Goal: Information Seeking & Learning: Learn about a topic

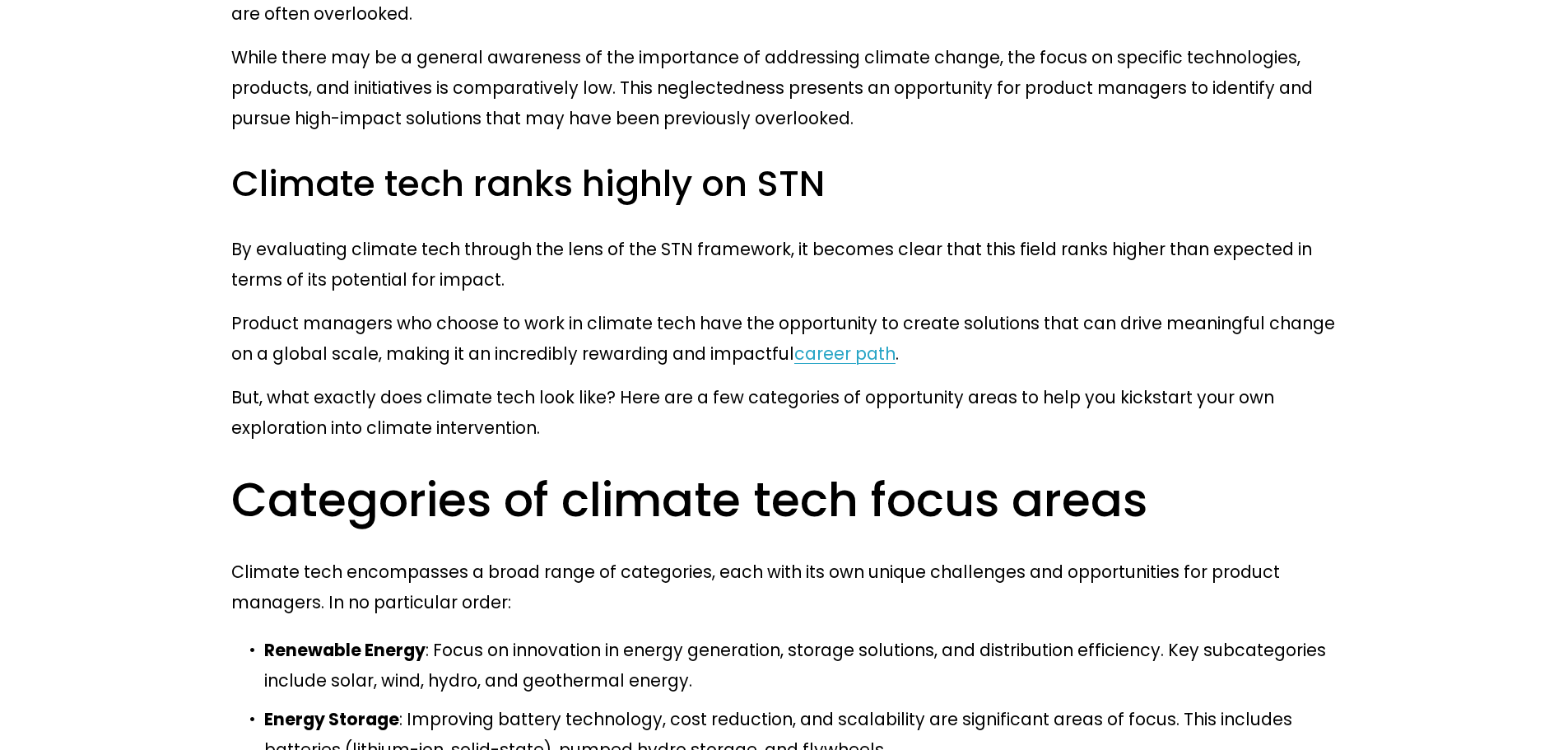
scroll to position [2163, 0]
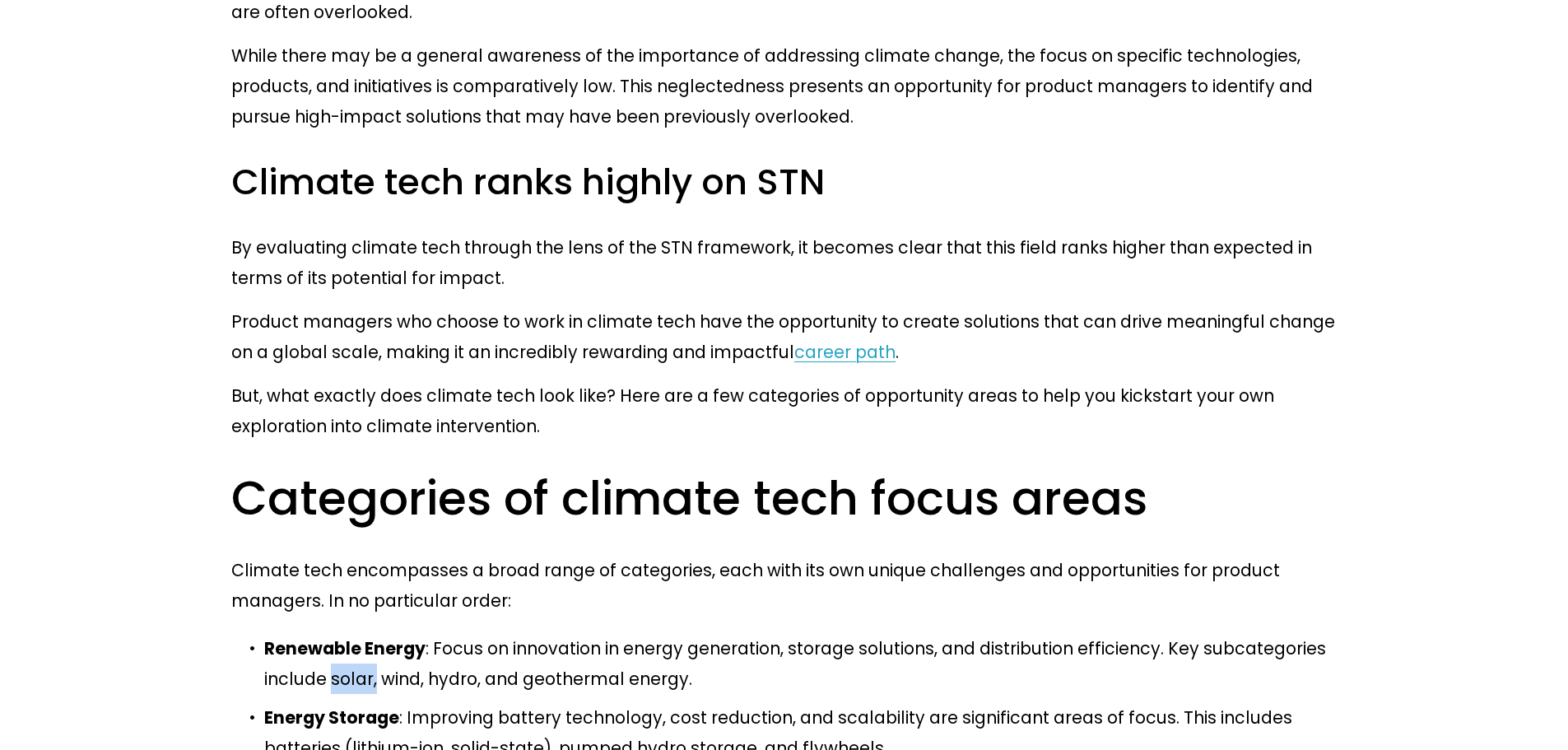
drag, startPoint x: 260, startPoint y: 418, endPoint x: 305, endPoint y: 419, distance: 45.0
click at [641, 633] on p "Renewable Energy : Focus on innovation in energy generation, storage solutions,…" at bounding box center [800, 663] width 1072 height 61
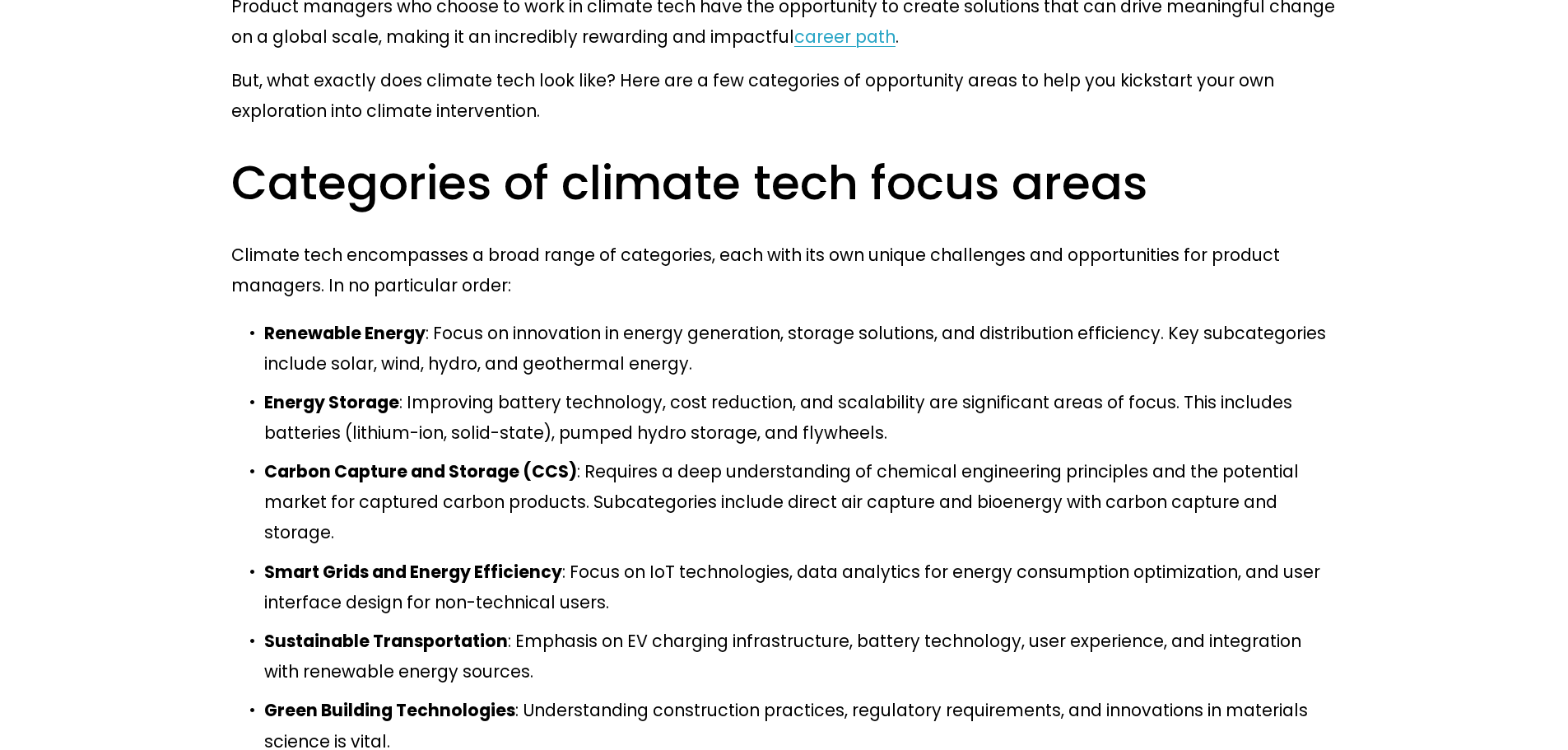
scroll to position [2477, 0]
drag, startPoint x: 265, startPoint y: 76, endPoint x: 411, endPoint y: 77, distance: 146.0
click at [411, 322] on strong "Renewable Energy" at bounding box center [344, 334] width 161 height 23
copy strong "Renewable Energy"
drag, startPoint x: 264, startPoint y: 142, endPoint x: 387, endPoint y: 144, distance: 123.0
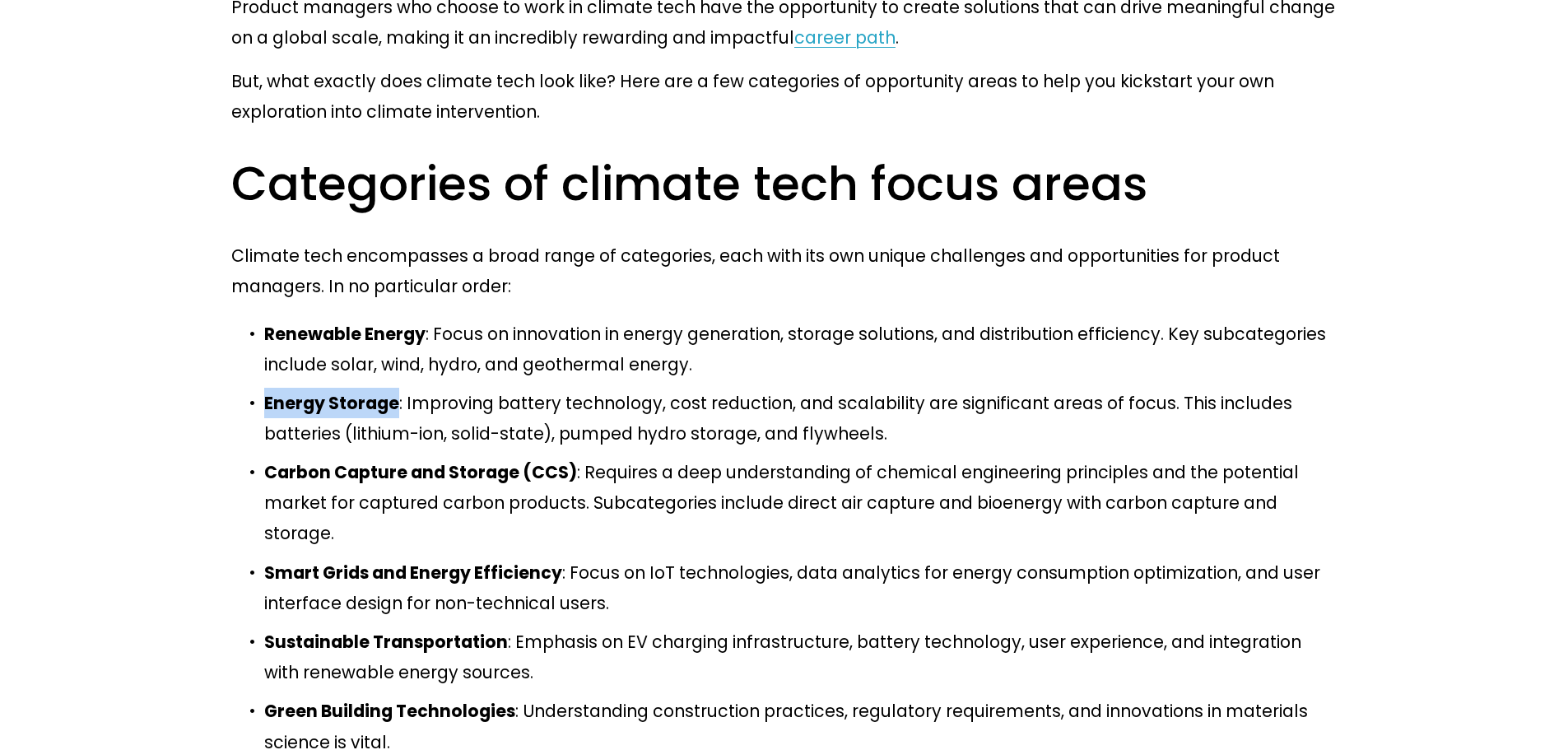
click at [387, 391] on strong "Energy Storage" at bounding box center [332, 403] width 135 height 23
copy strong "Energy Storage"
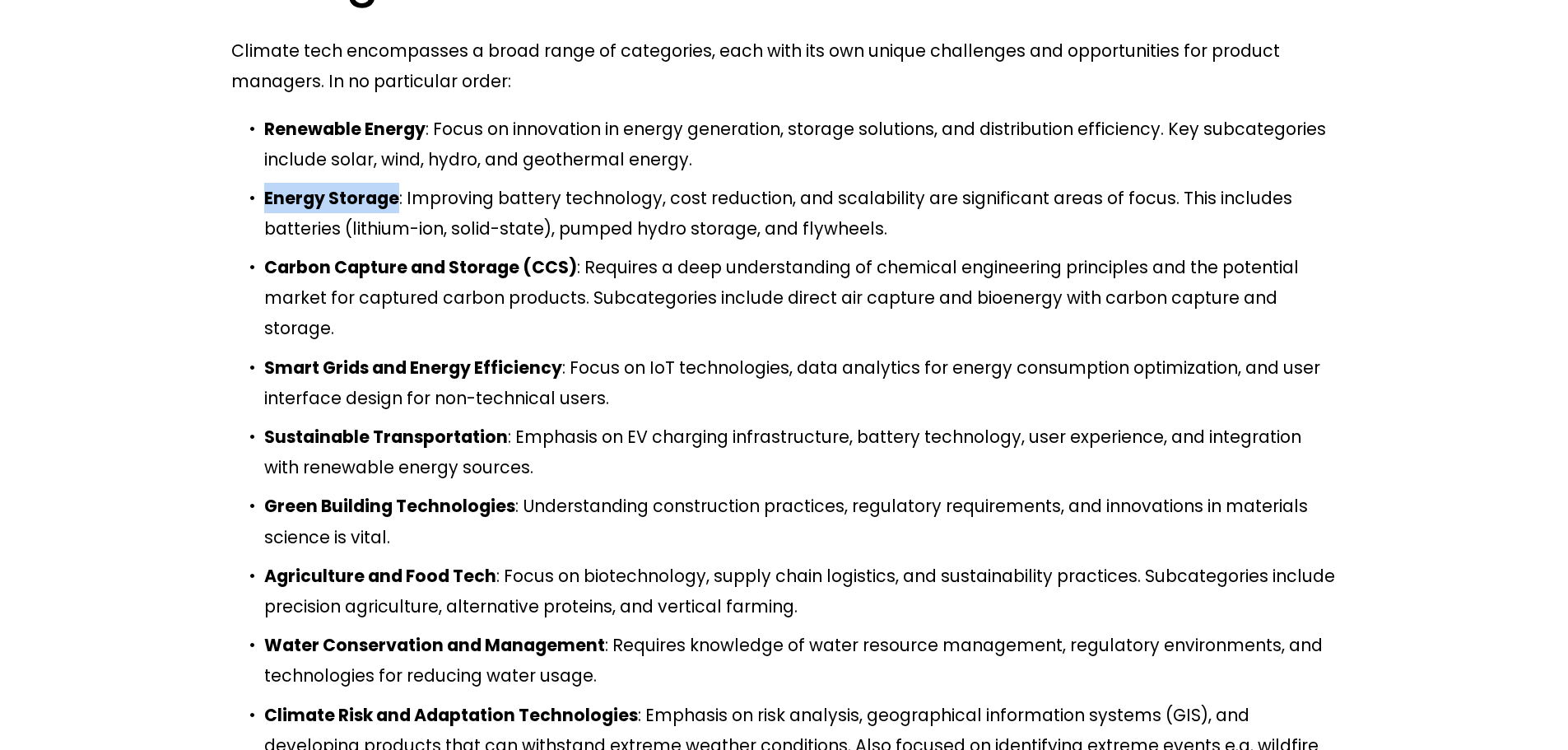
scroll to position [2683, 0]
drag, startPoint x: 262, startPoint y: 480, endPoint x: 411, endPoint y: 478, distance: 149.0
copy strong "Circular Economy"
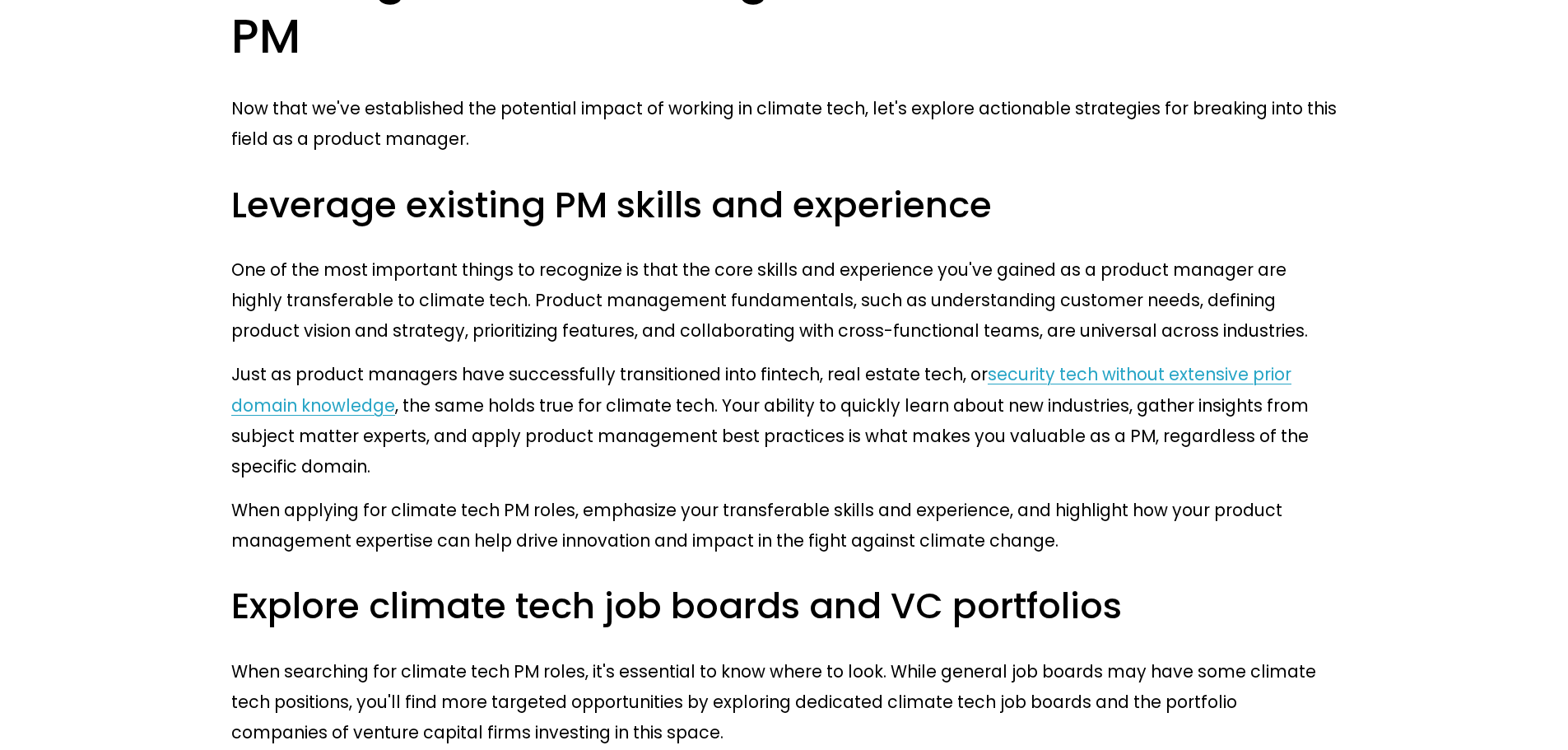
scroll to position [3628, 0]
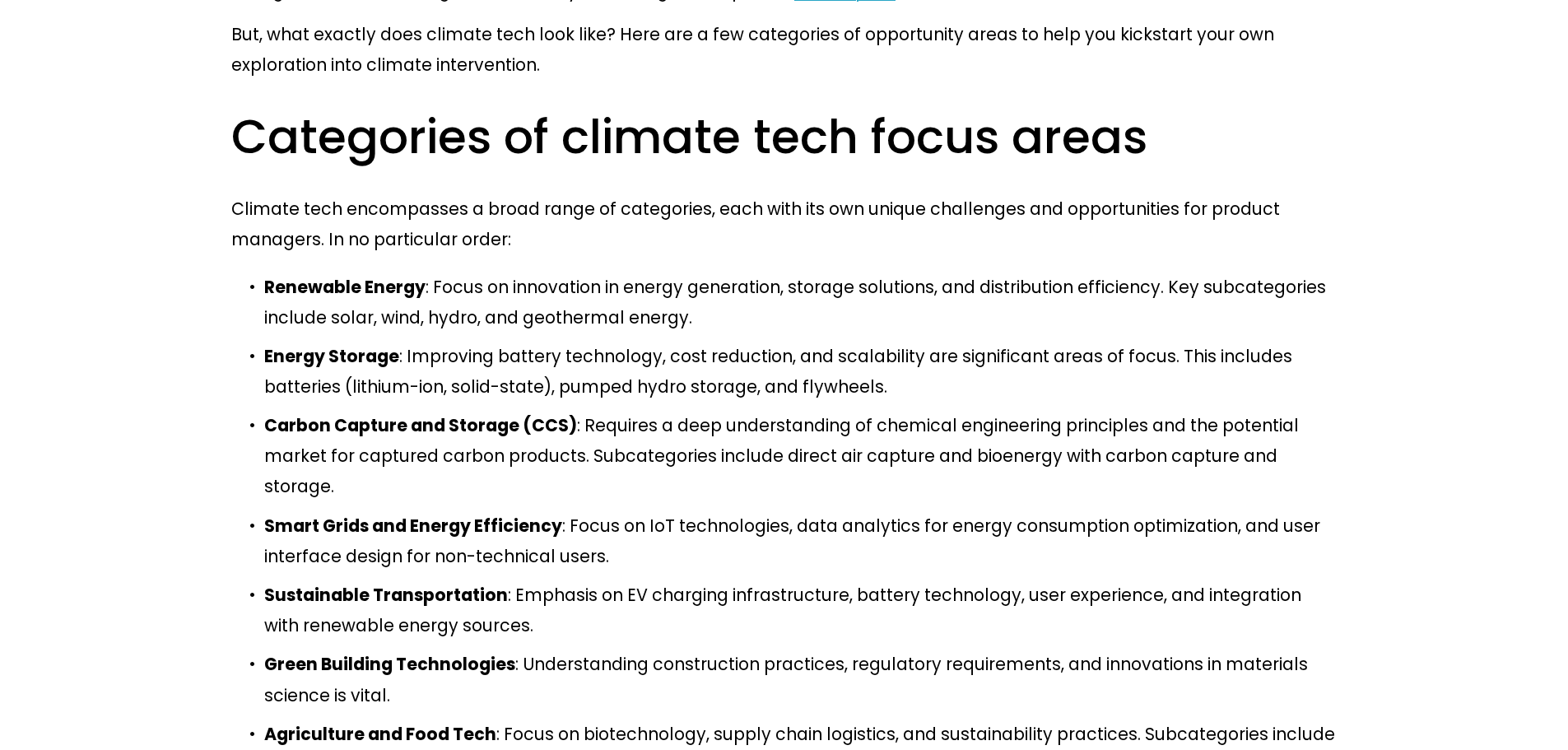
scroll to position [2529, 0]
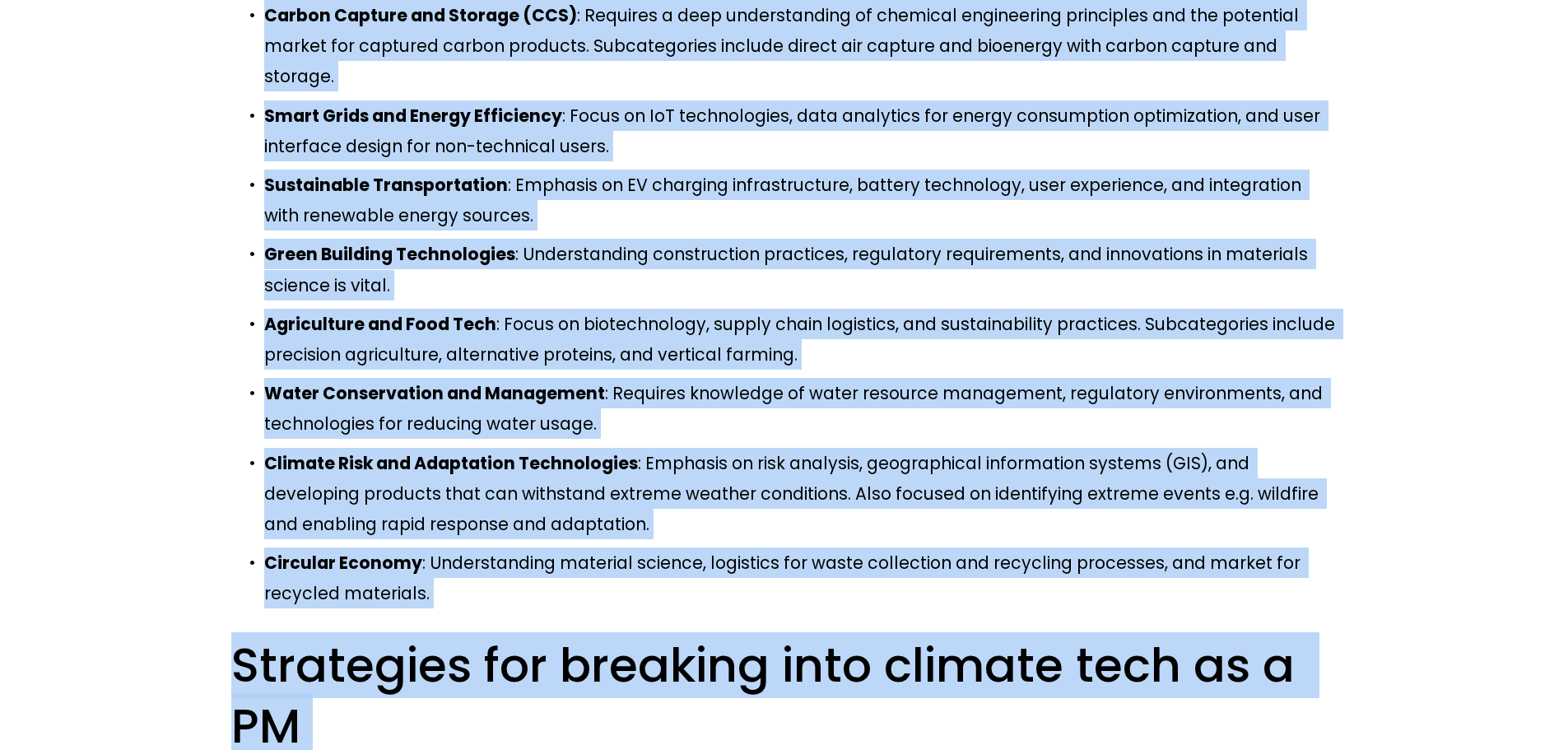
scroll to position [3087, 0]
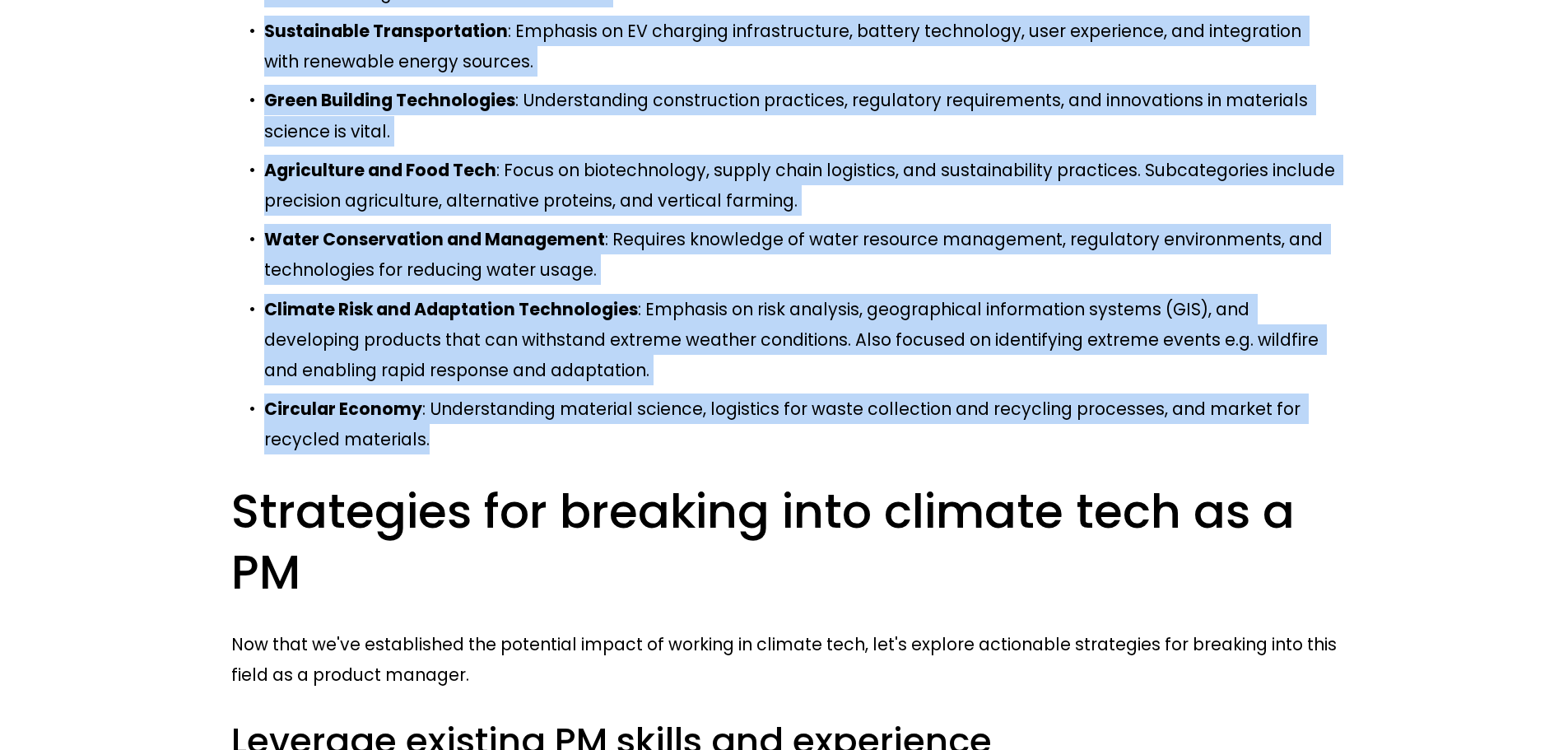
drag, startPoint x: 232, startPoint y: 115, endPoint x: 378, endPoint y: 102, distance: 146.6
copy div "Categories of climate tech focus areas Climate tech encompasses a broad range o…"
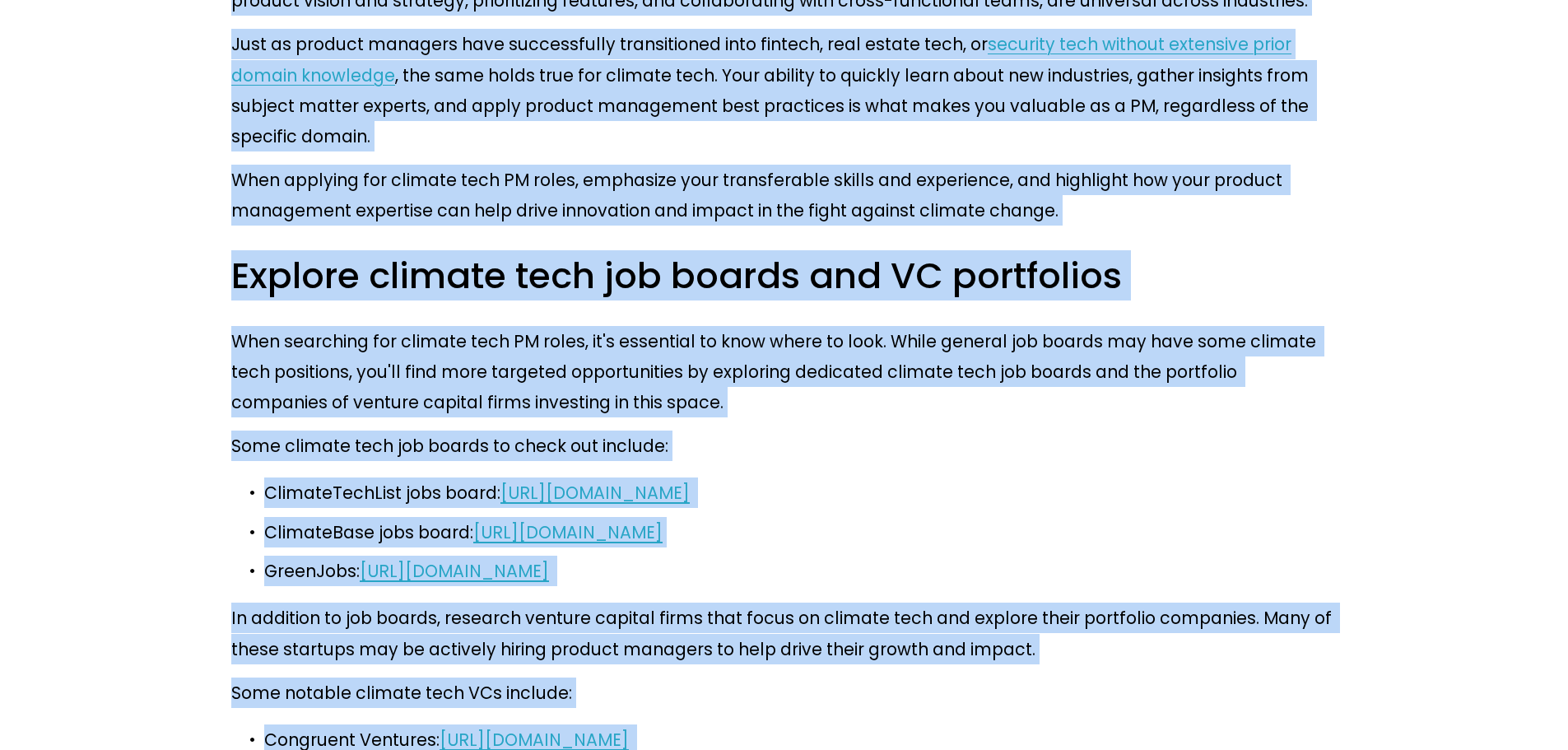
scroll to position [4030, 0]
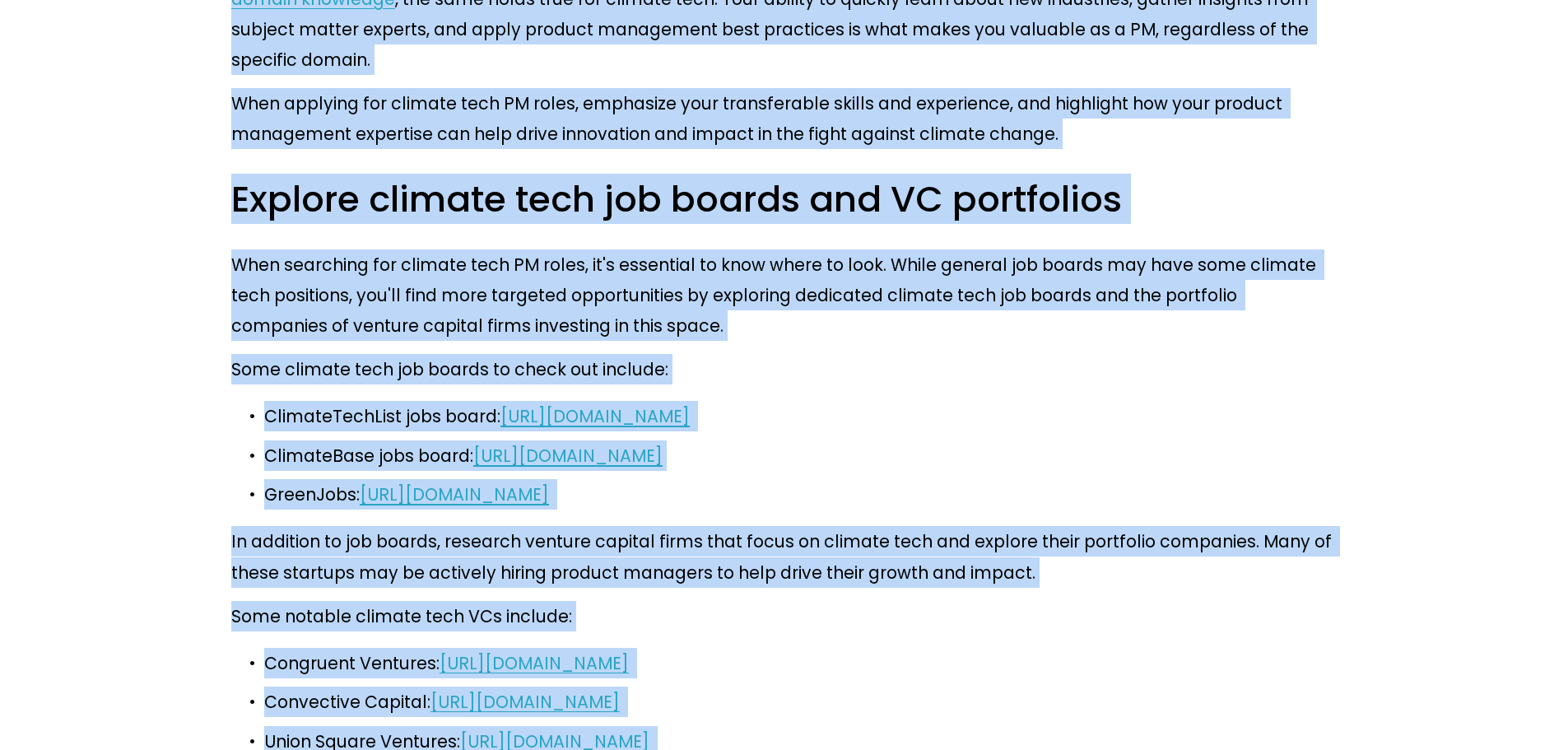
drag, startPoint x: 240, startPoint y: 213, endPoint x: 679, endPoint y: 370, distance: 466.2
copy div "Strategies for breaking into climate tech as a PM Now that we've established th…"
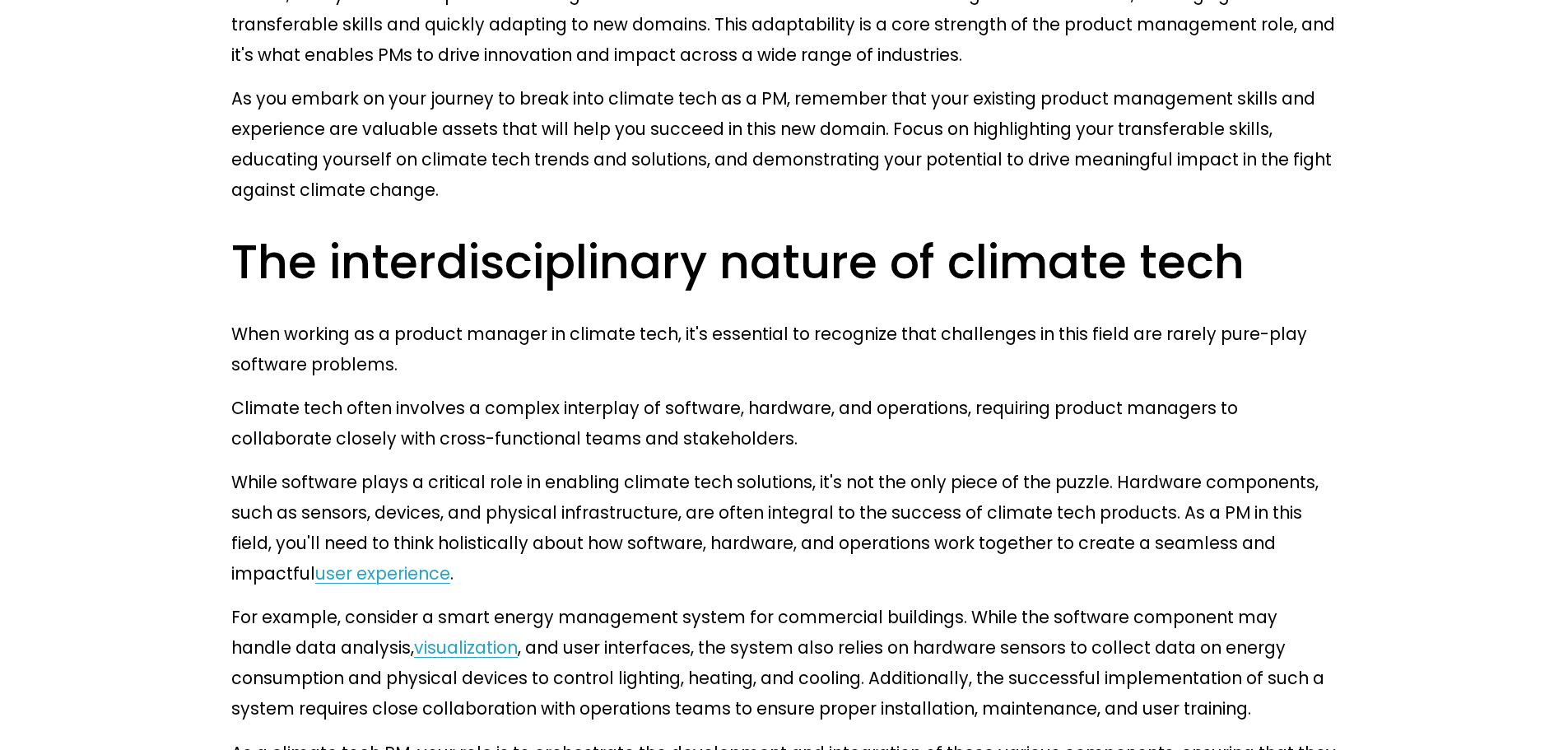
scroll to position [0, 0]
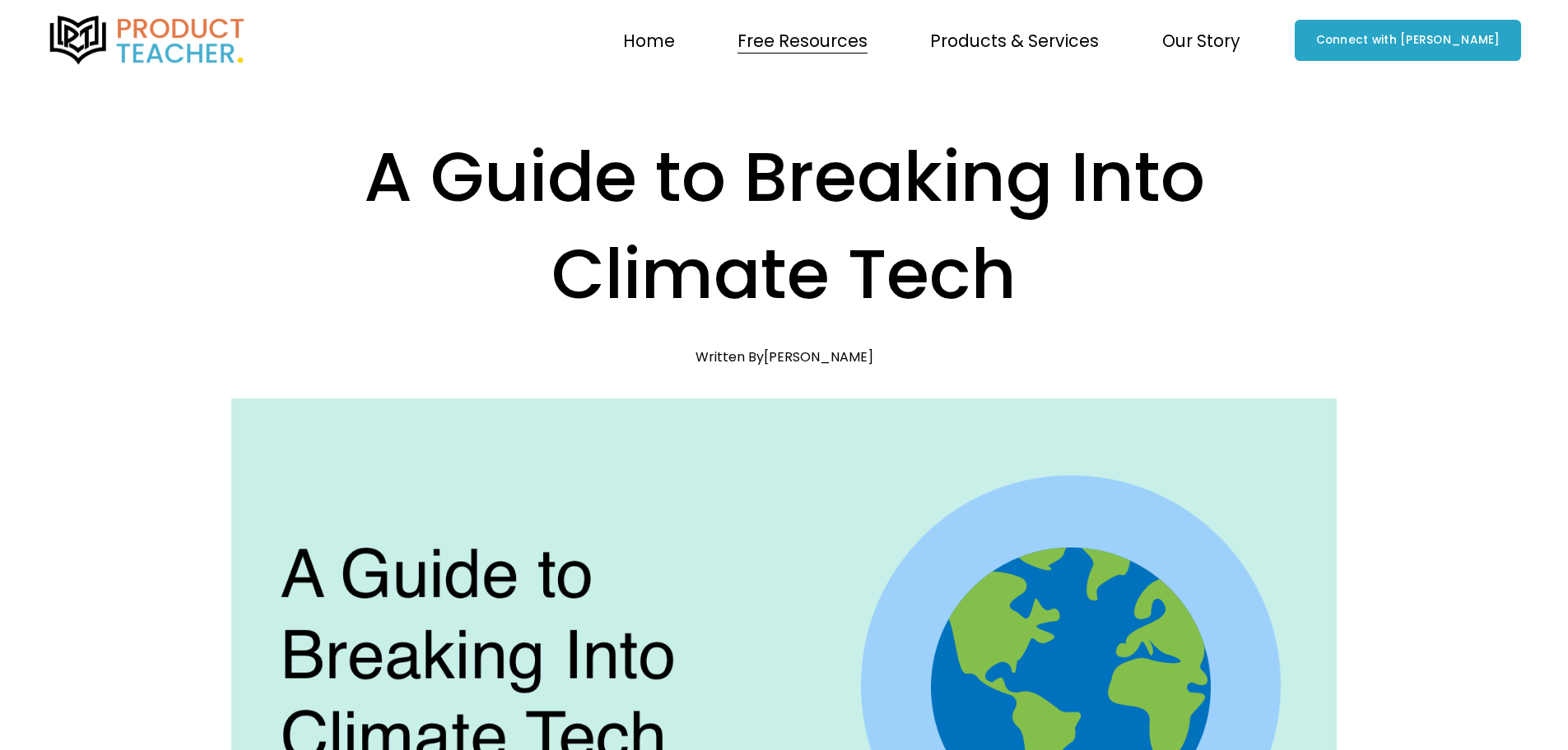
click at [1240, 32] on span "Our Story" at bounding box center [1201, 41] width 78 height 31
click at [675, 34] on link "Home" at bounding box center [649, 40] width 52 height 33
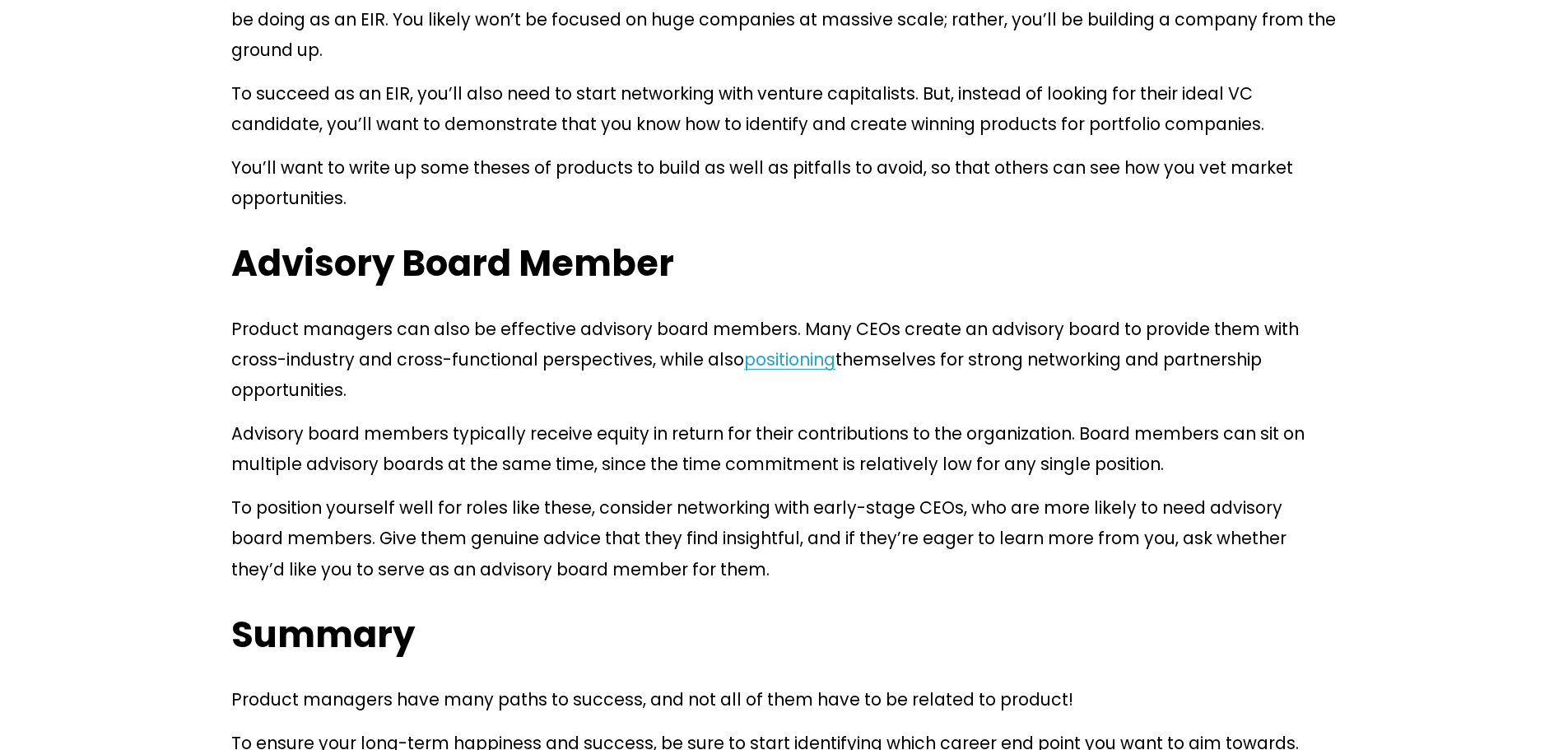
scroll to position [5327, 0]
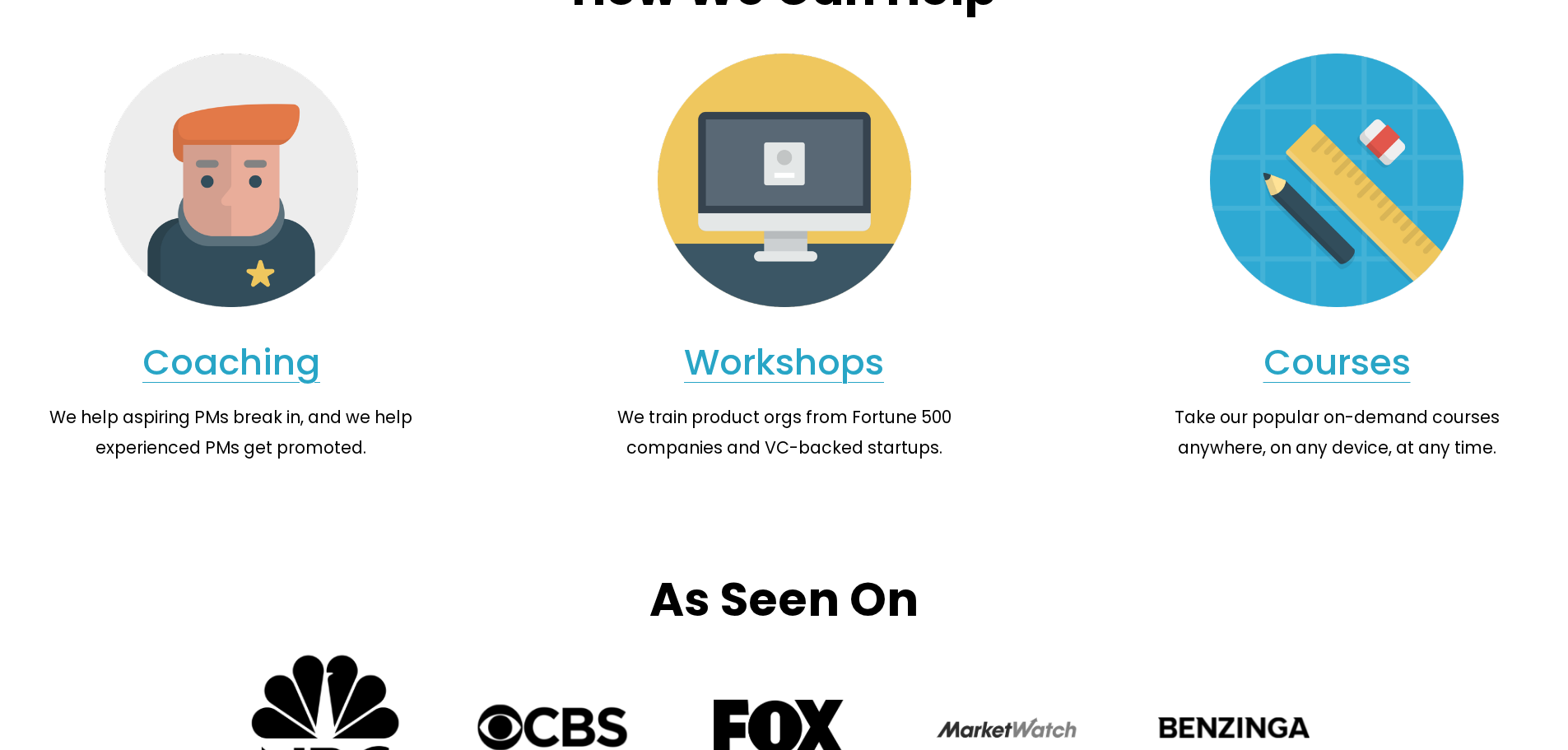
scroll to position [1789, 0]
click at [1342, 338] on link "Courses" at bounding box center [1337, 363] width 148 height 50
click at [796, 338] on link "Workshops" at bounding box center [784, 363] width 200 height 50
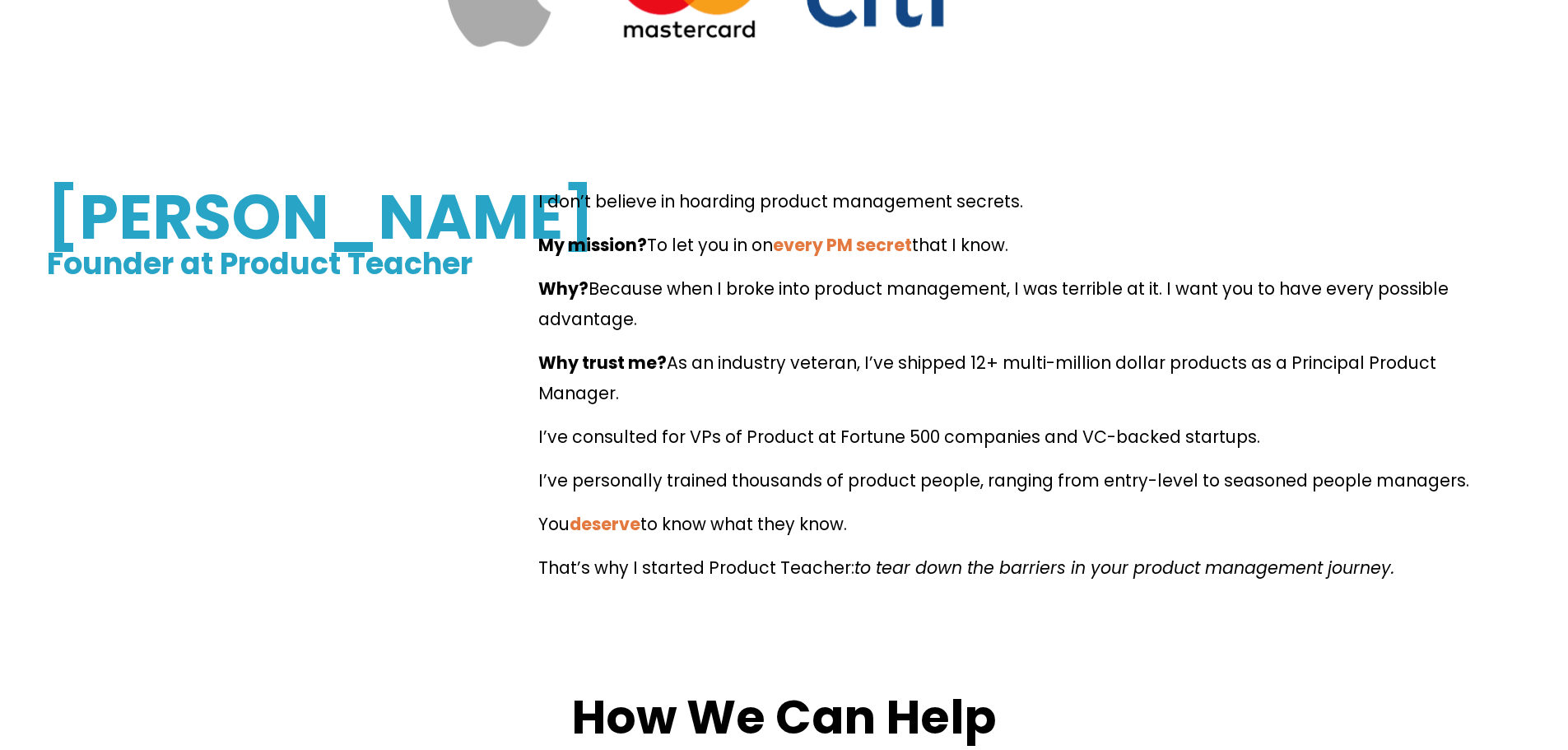
scroll to position [936, 0]
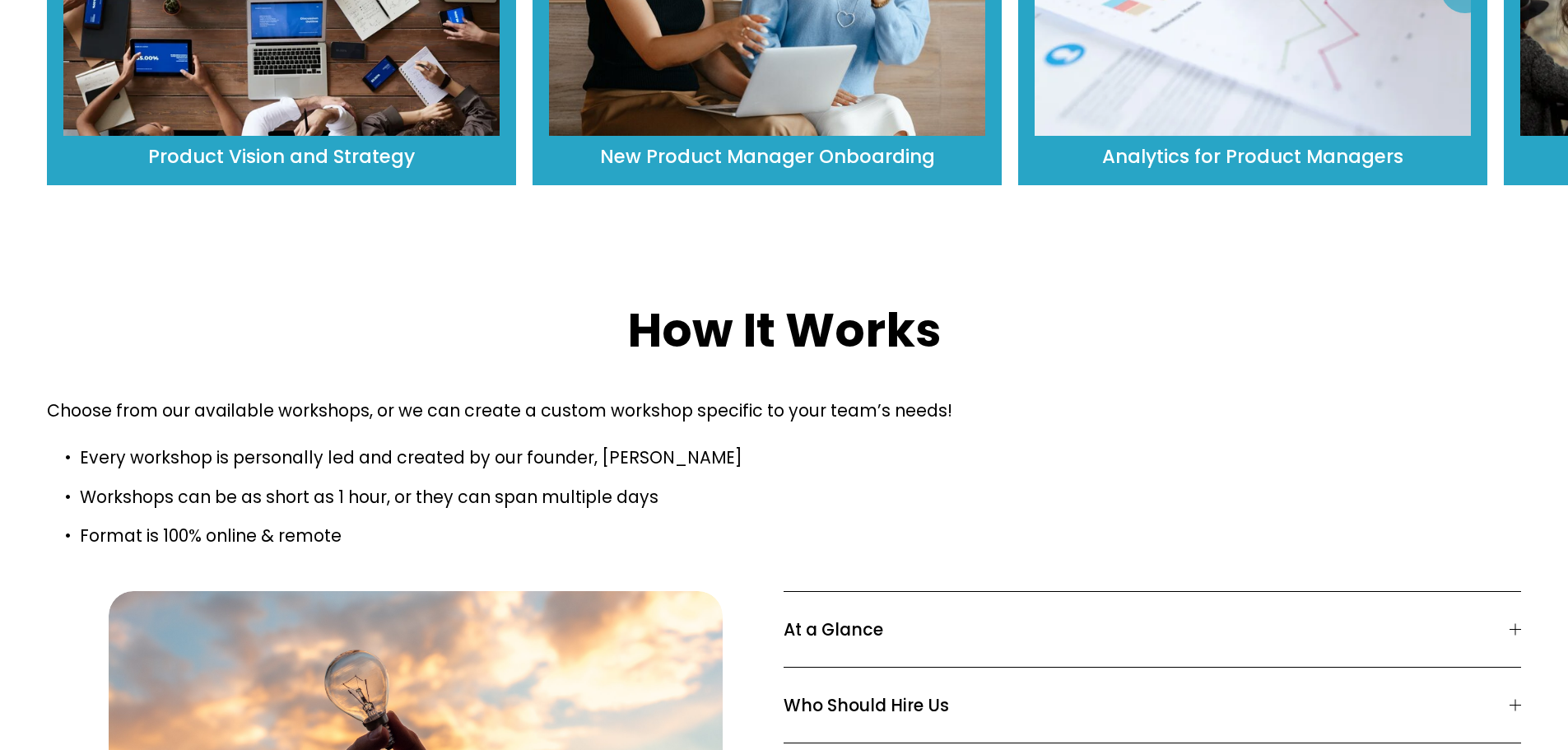
scroll to position [1203, 0]
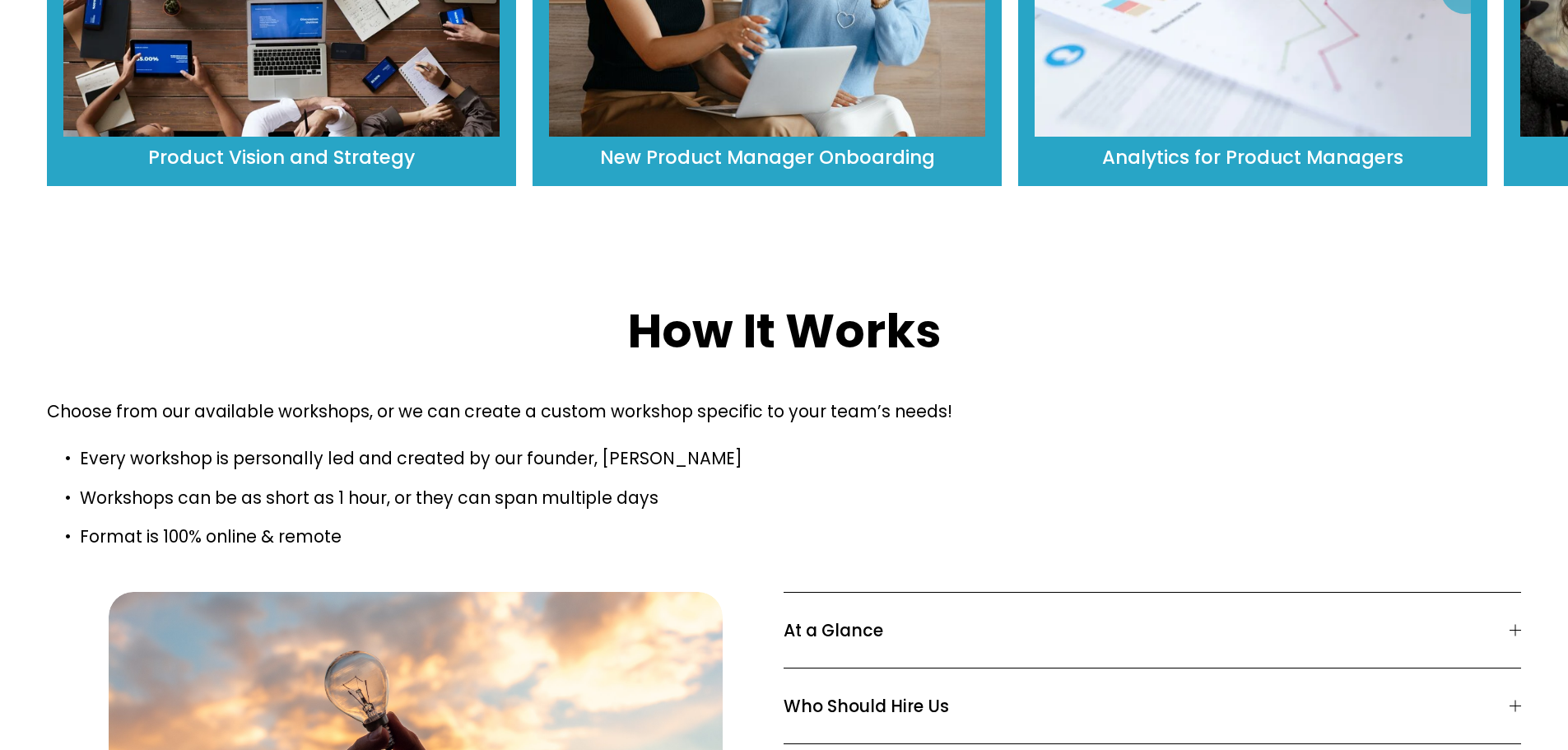
click at [927, 693] on span "Who Should Hire Us" at bounding box center [1146, 706] width 725 height 25
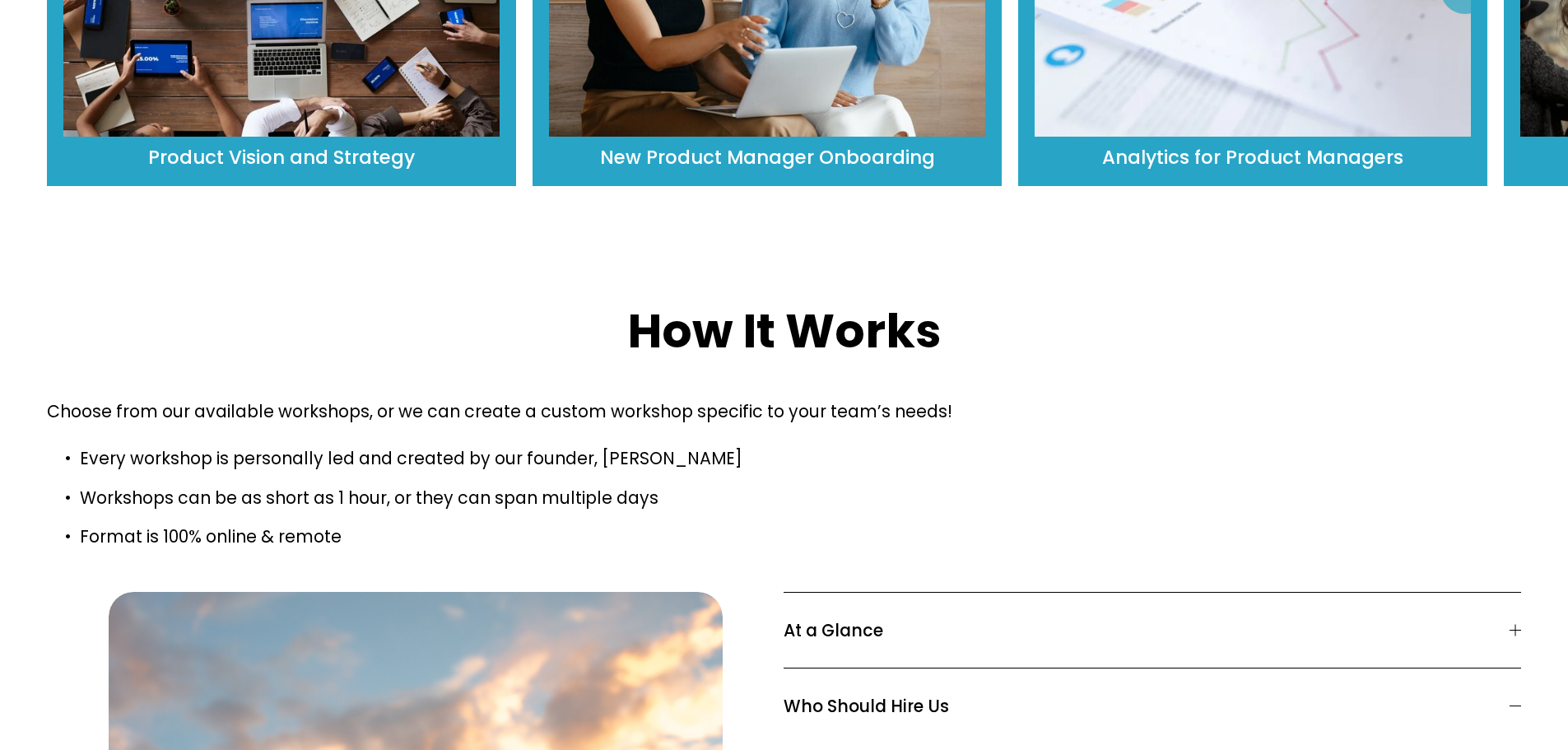
scroll to position [1422, 0]
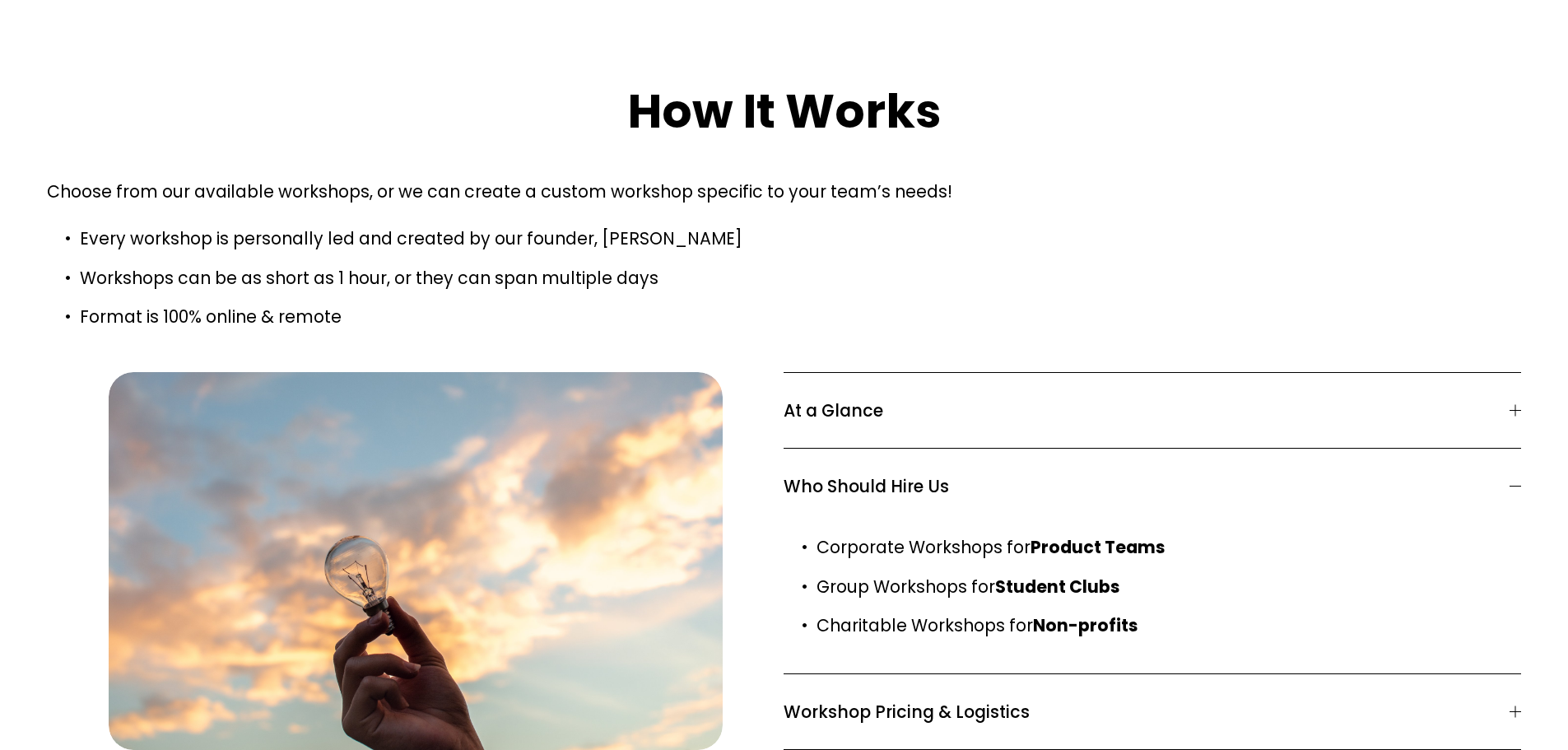
click at [870, 473] on span "Who Should Hire Us" at bounding box center [1146, 486] width 725 height 25
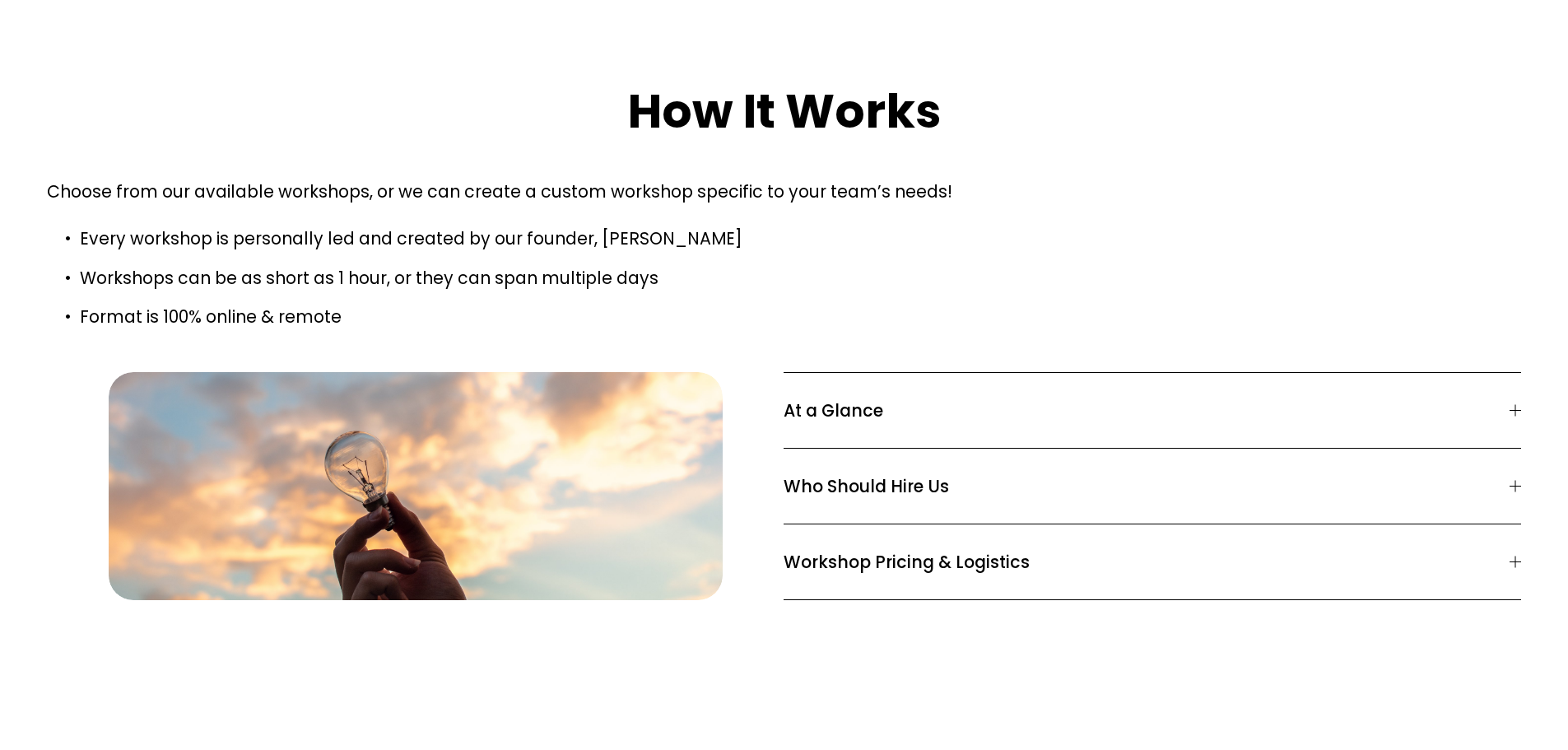
click at [879, 398] on span "At a Glance" at bounding box center [1146, 410] width 725 height 25
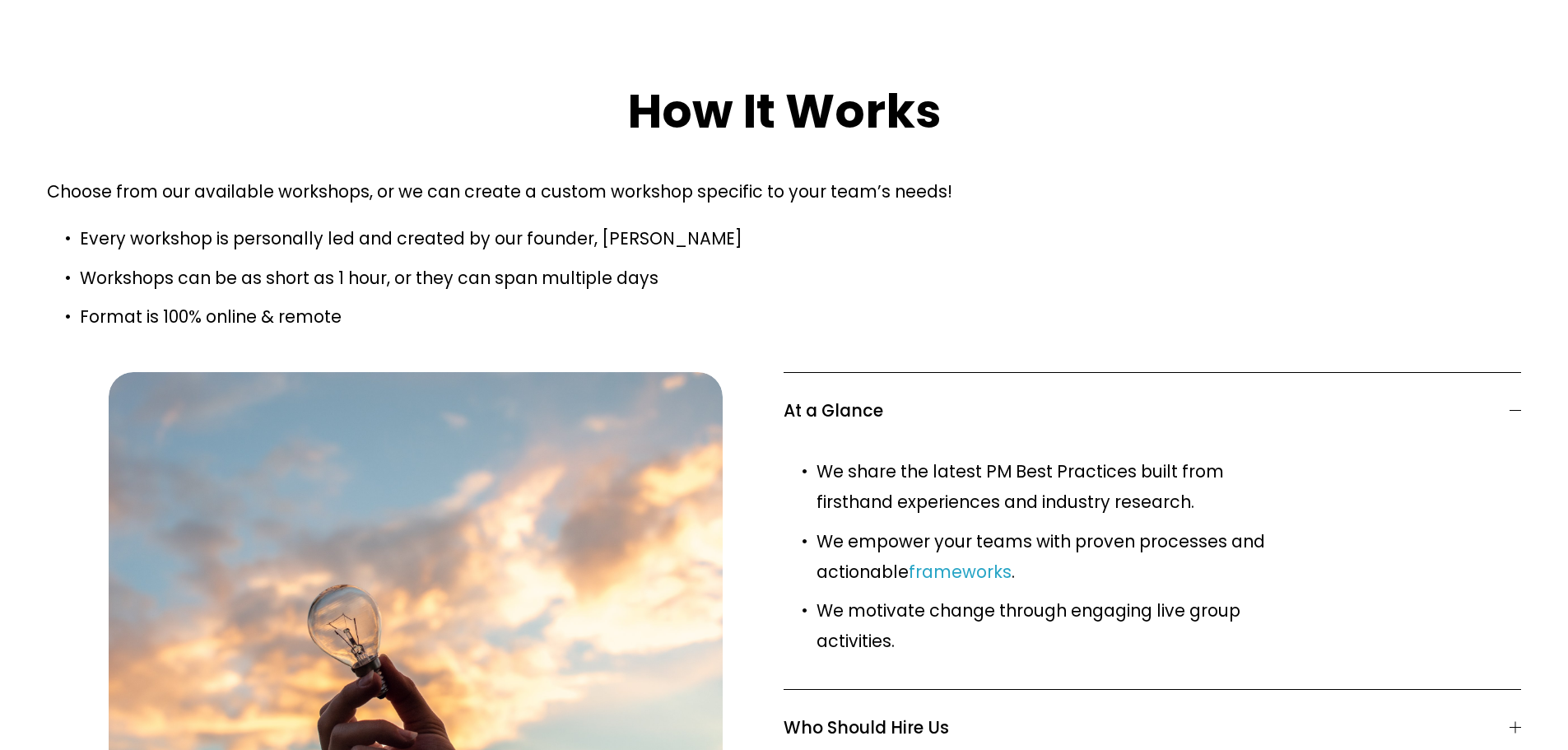
click at [879, 398] on span "At a Glance" at bounding box center [1146, 410] width 725 height 25
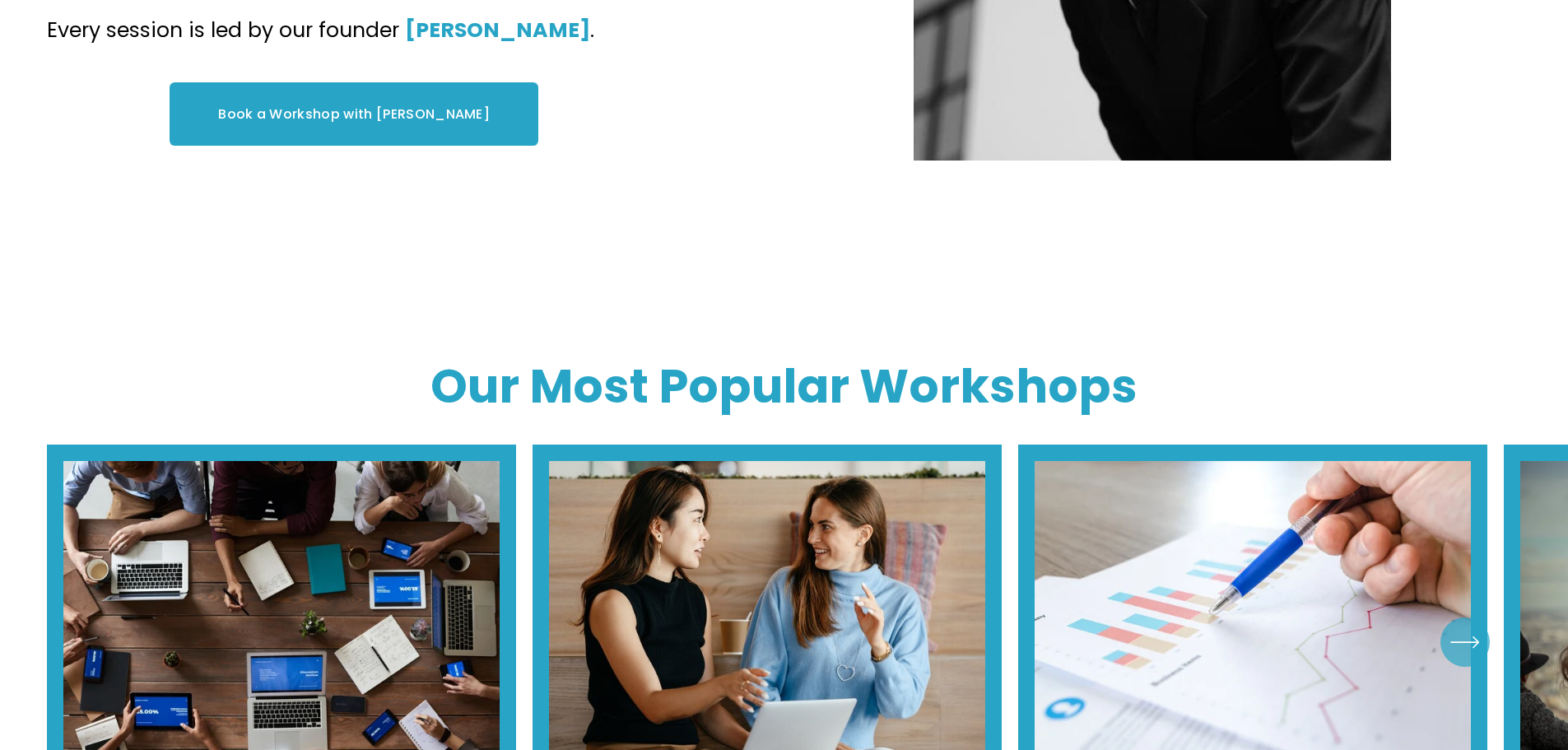
scroll to position [586, 0]
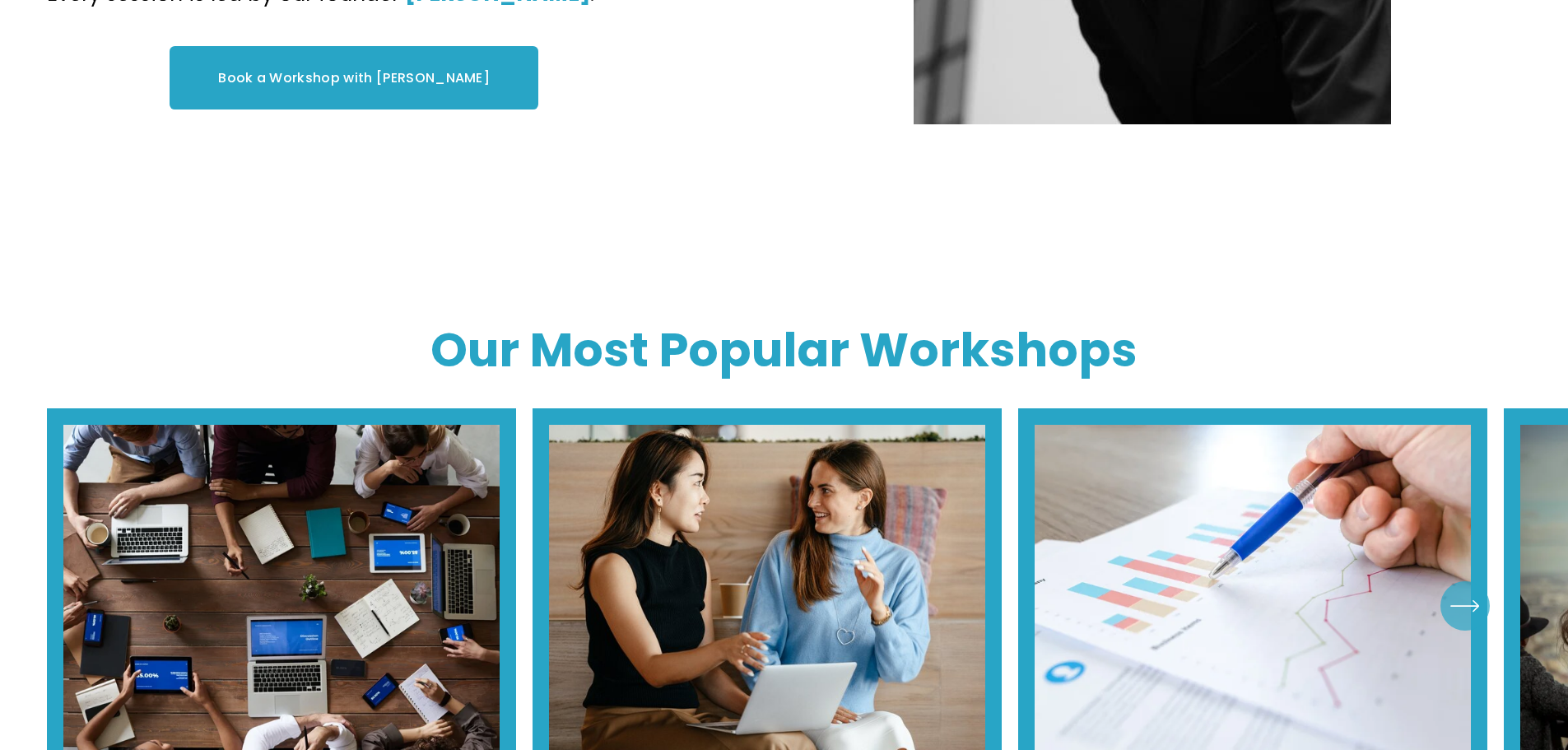
click at [1475, 591] on icon "\a \a \a Next\a \a" at bounding box center [1464, 606] width 30 height 30
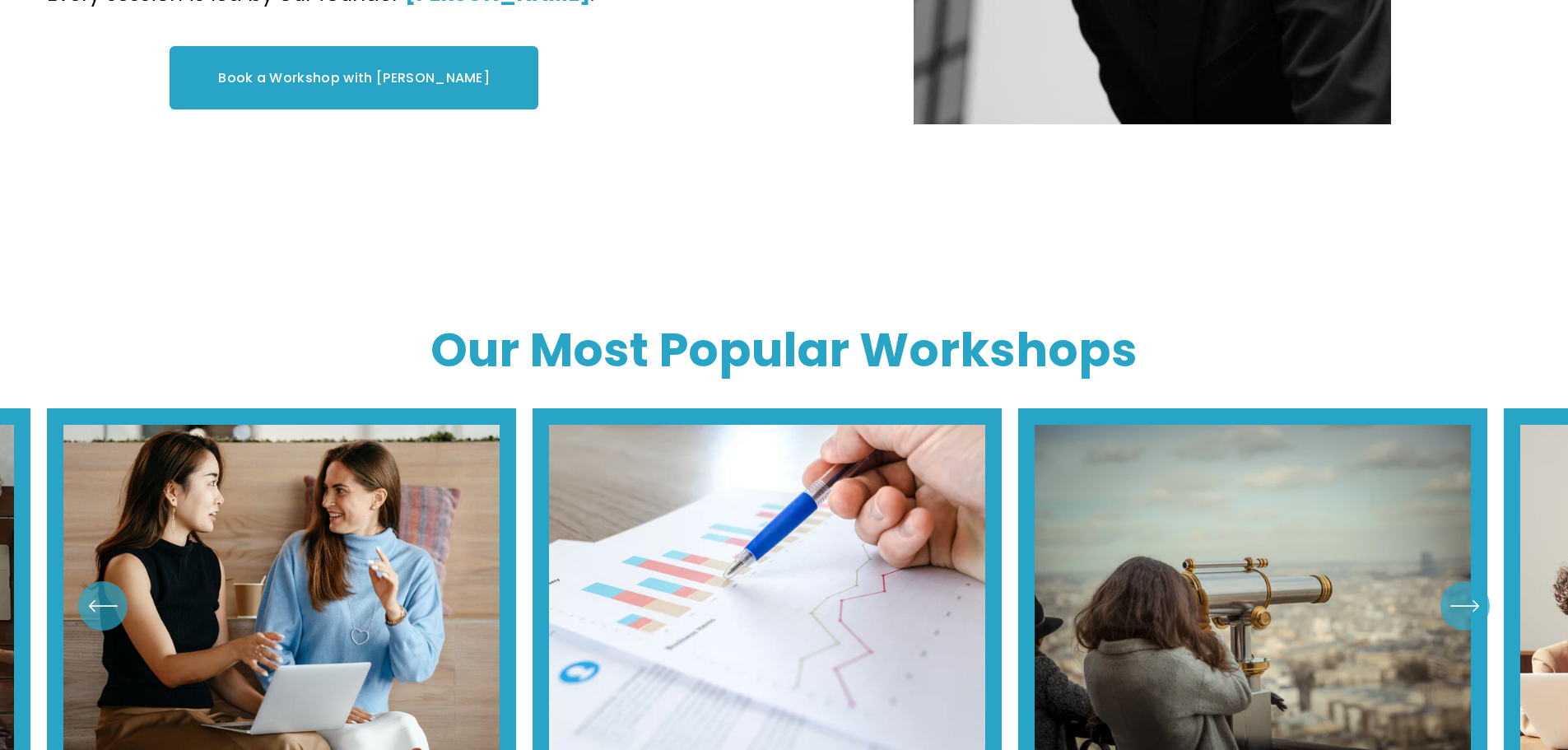
click at [1475, 591] on icon "\a \a \a Next\a \a" at bounding box center [1464, 606] width 30 height 30
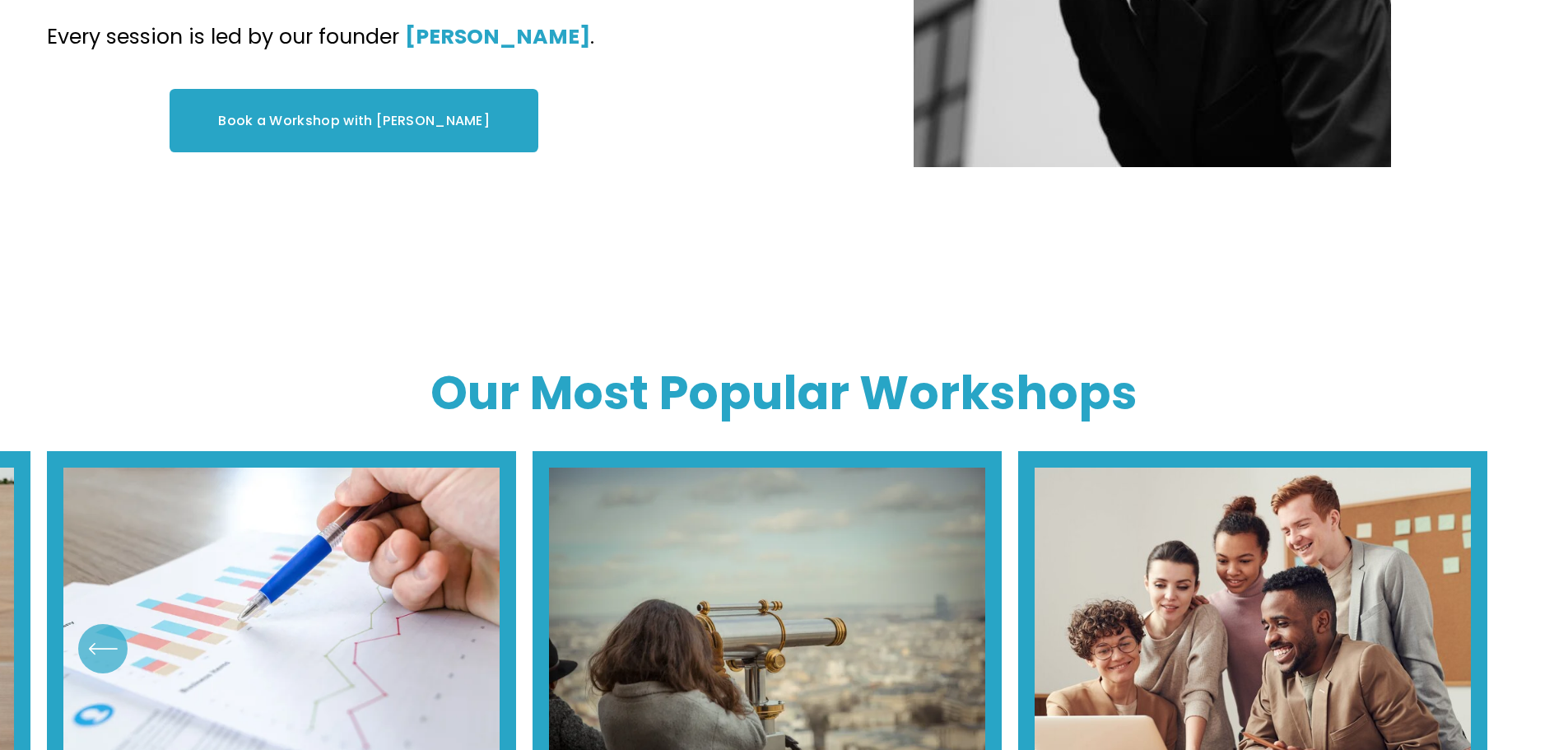
scroll to position [543, 0]
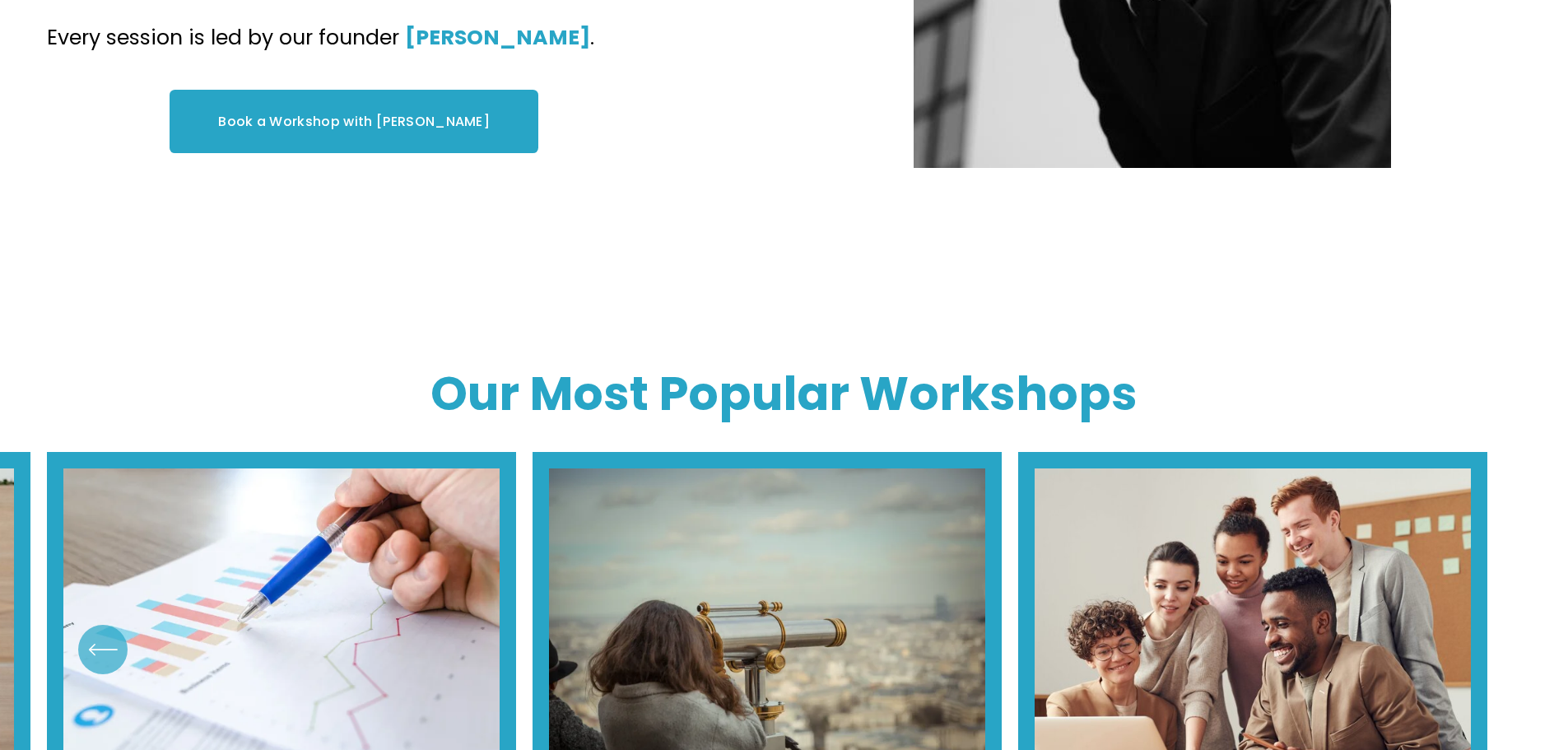
click at [1240, 632] on ul "Product Vision and Strategy New Product Manager Onboarding" at bounding box center [784, 649] width 1474 height 395
click at [1243, 612] on ul "Product Vision and Strategy New Product Manager Onboarding" at bounding box center [784, 649] width 1474 height 395
click at [1273, 697] on ul "Product Vision and Strategy New Product Manager Onboarding" at bounding box center [784, 649] width 1474 height 395
click at [1268, 581] on ul "Product Vision and Strategy New Product Manager Onboarding" at bounding box center [784, 649] width 1474 height 395
